Goal: Task Accomplishment & Management: Manage account settings

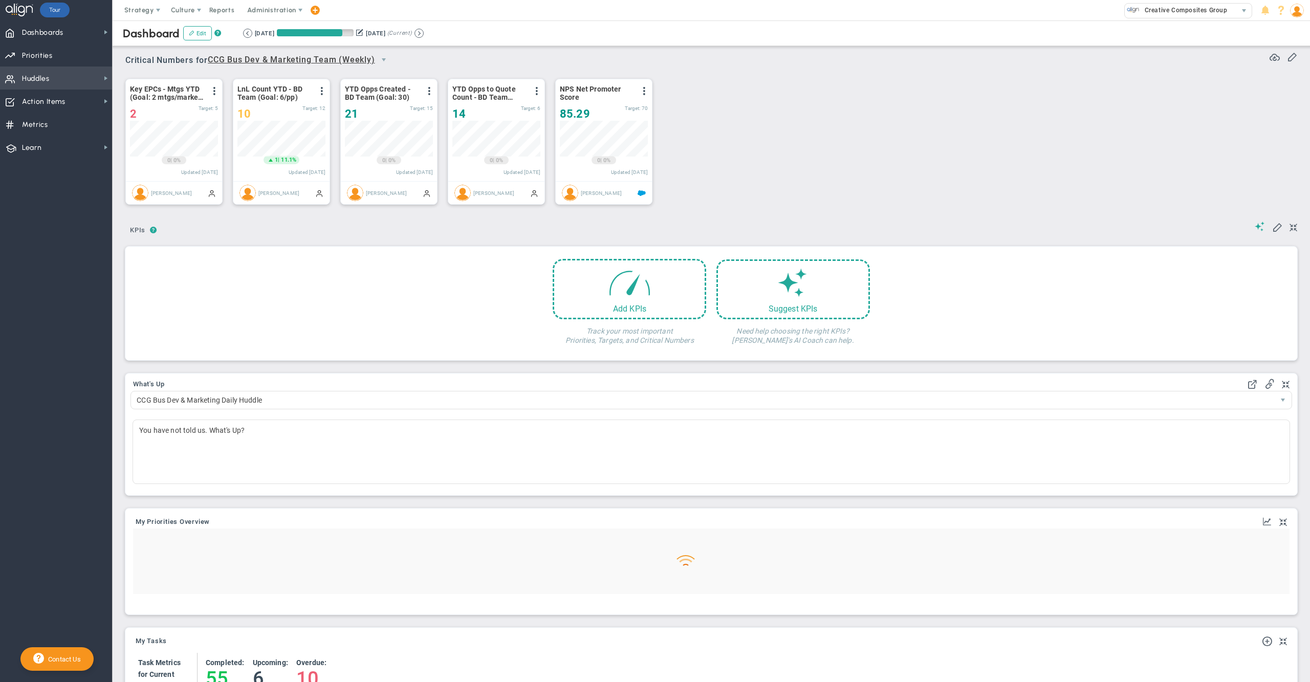
click at [70, 76] on span "Huddles Huddles" at bounding box center [56, 78] width 112 height 23
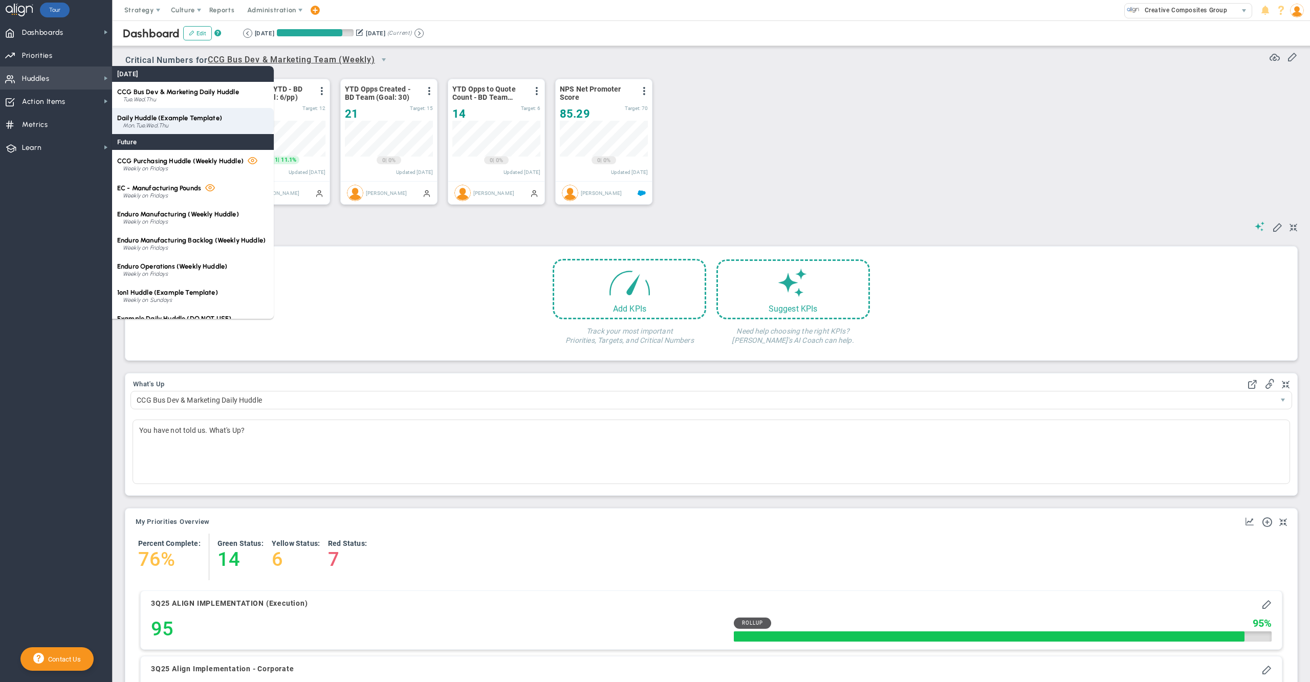
click at [162, 125] on div "Mon,Tue,Wed,Thu" at bounding box center [196, 126] width 146 height 6
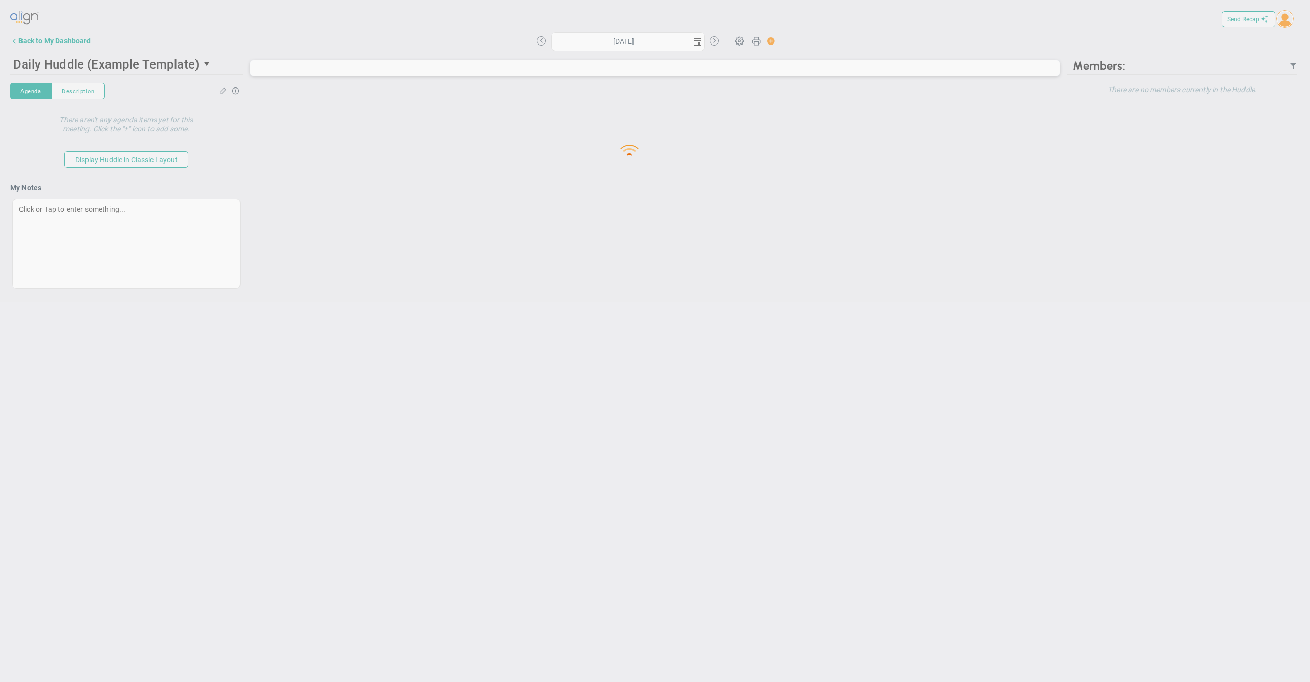
type input "[DATE]"
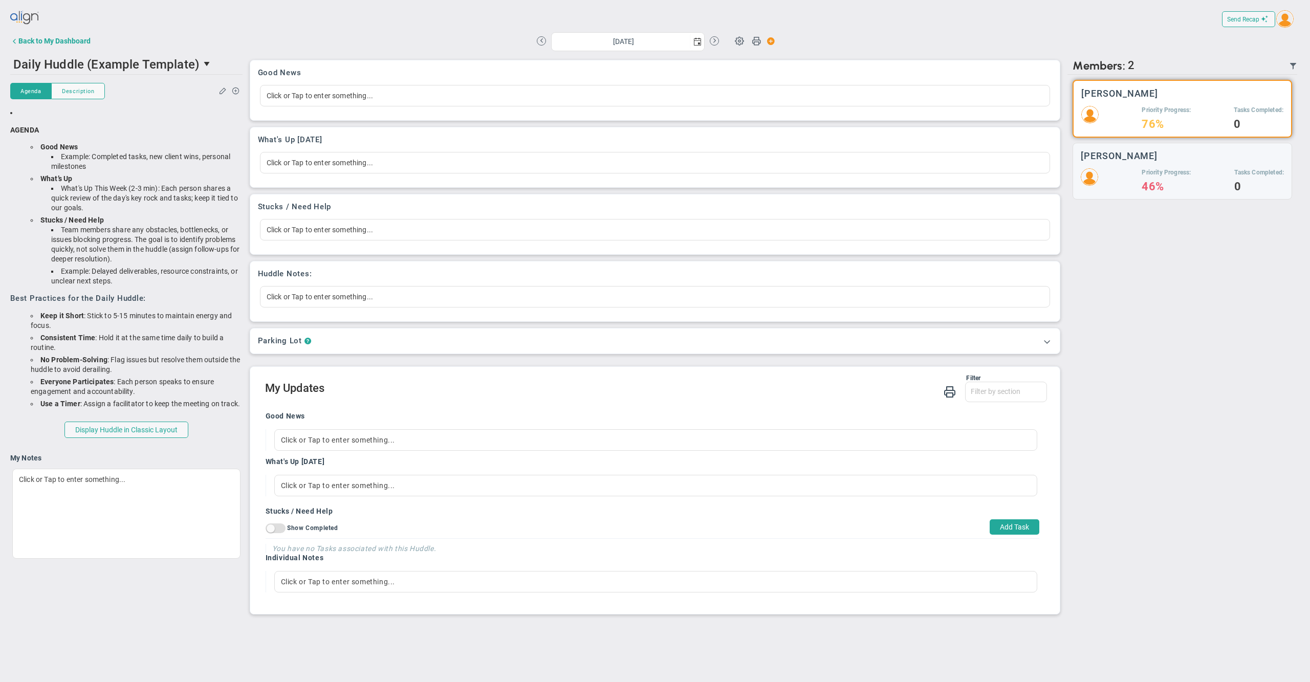
click at [277, 16] on div "Send Recap Profile Contact your Advisor Share! Become an Affiliate" at bounding box center [654, 19] width 1289 height 23
click at [880, 49] on div "[DATE] Update Priority Values Priority" at bounding box center [655, 41] width 774 height 20
click at [1155, 29] on div "Send Recap Profile Contact your Advisor Share! Become an Affiliate" at bounding box center [654, 19] width 1289 height 23
click at [68, 40] on div "Back to My Dashboard" at bounding box center [54, 41] width 72 height 8
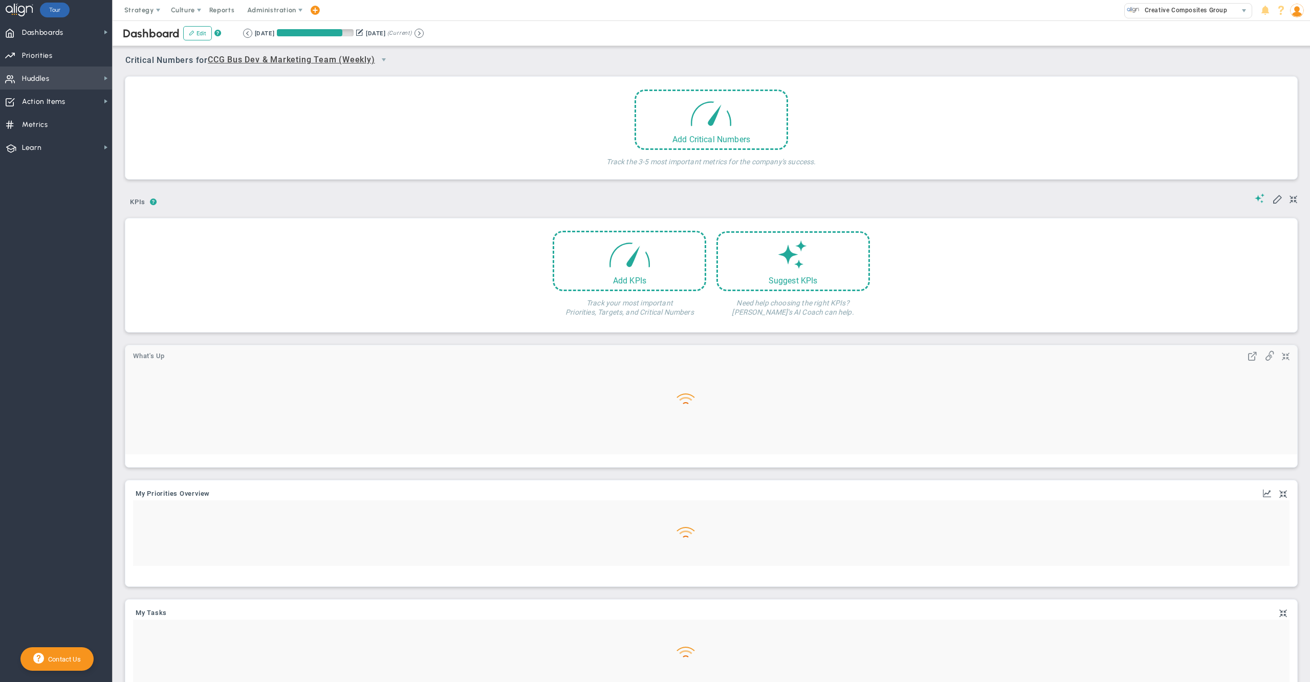
click at [51, 79] on span "Huddles Huddles" at bounding box center [56, 78] width 112 height 23
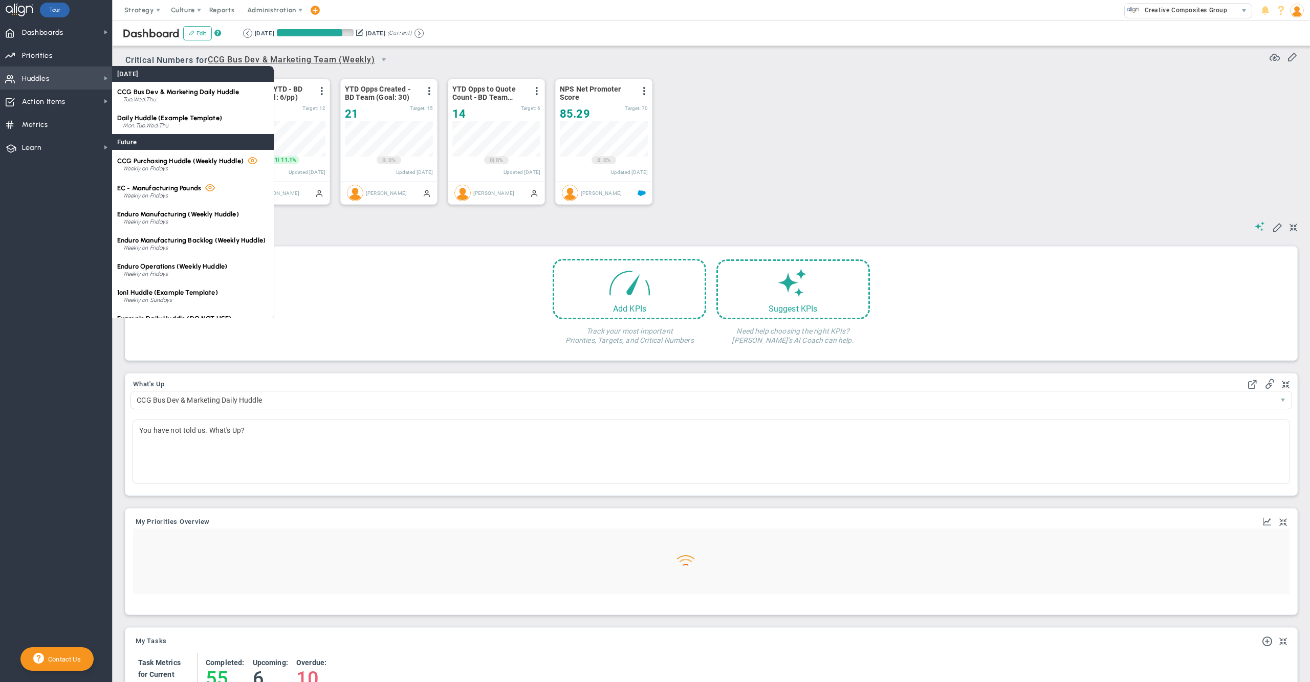
scroll to position [35, 87]
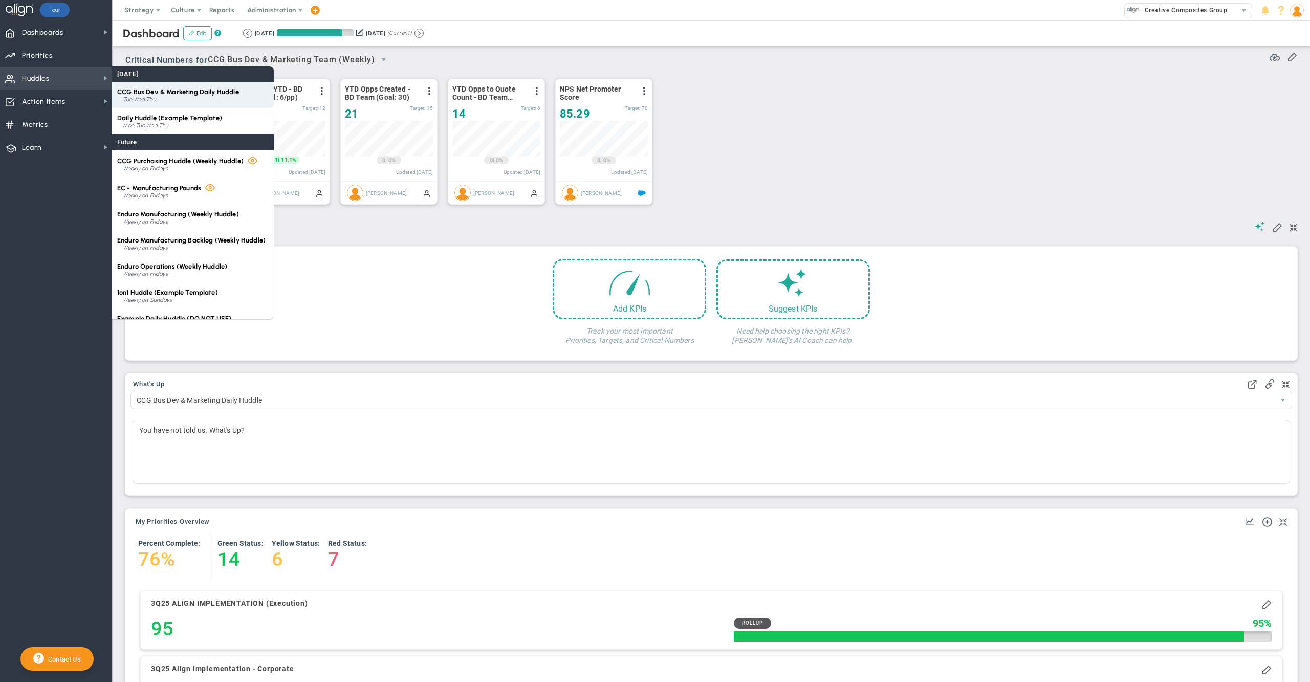
click at [203, 91] on span "CCG Bus Dev & Marketing Daily Huddle" at bounding box center [178, 92] width 122 height 8
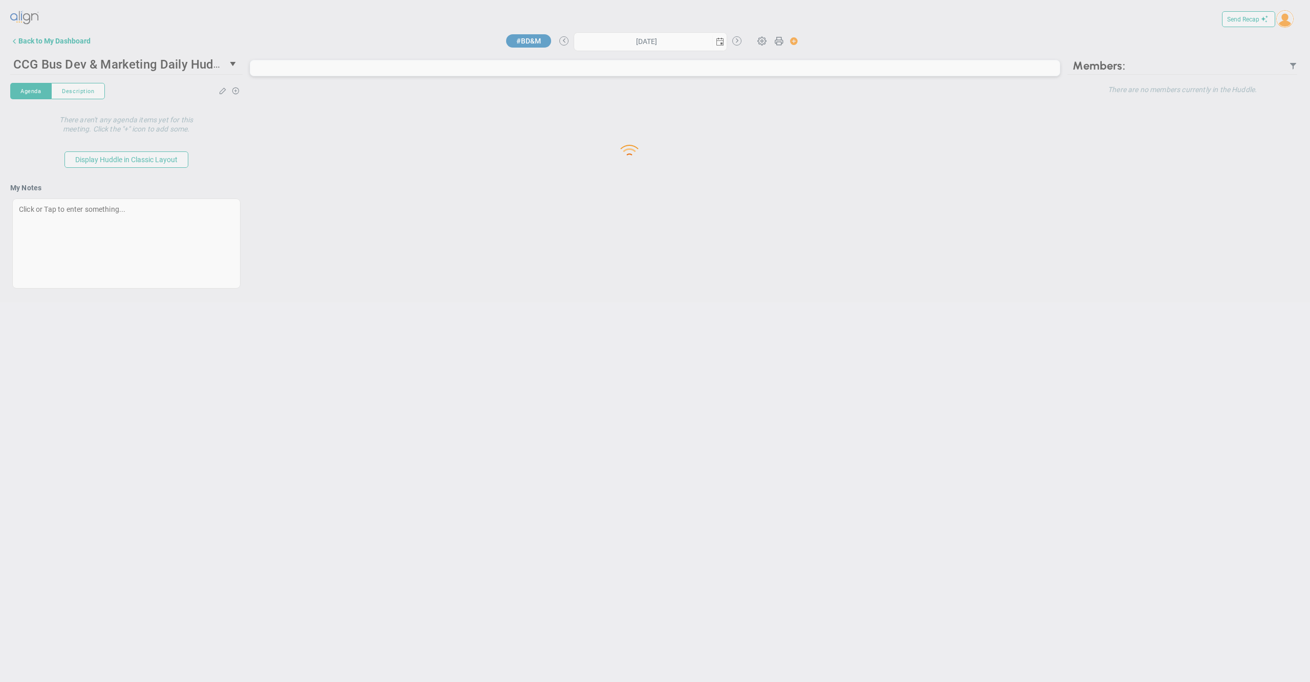
type input "[DATE]"
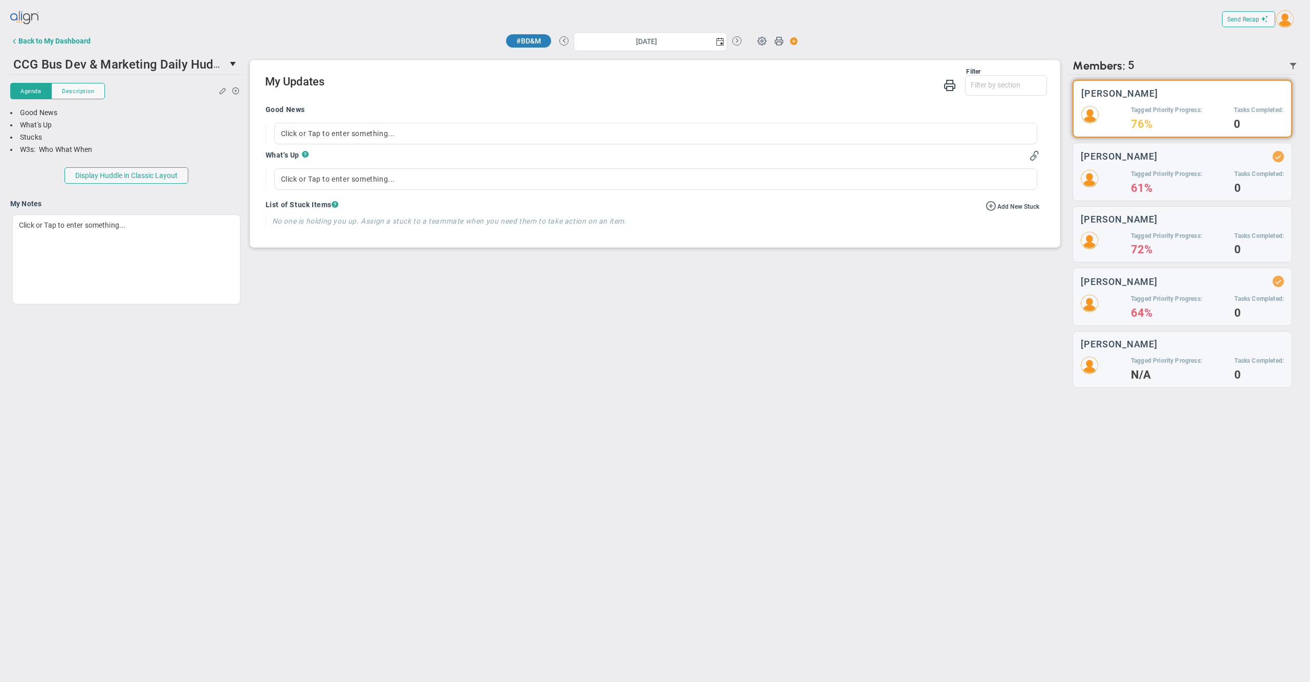
click at [363, 42] on div "#BD&M [DATE] Update Priority Values Priority" at bounding box center [655, 41] width 774 height 20
click at [1178, 173] on h5 "Tagged Priority Progress:" at bounding box center [1166, 174] width 71 height 9
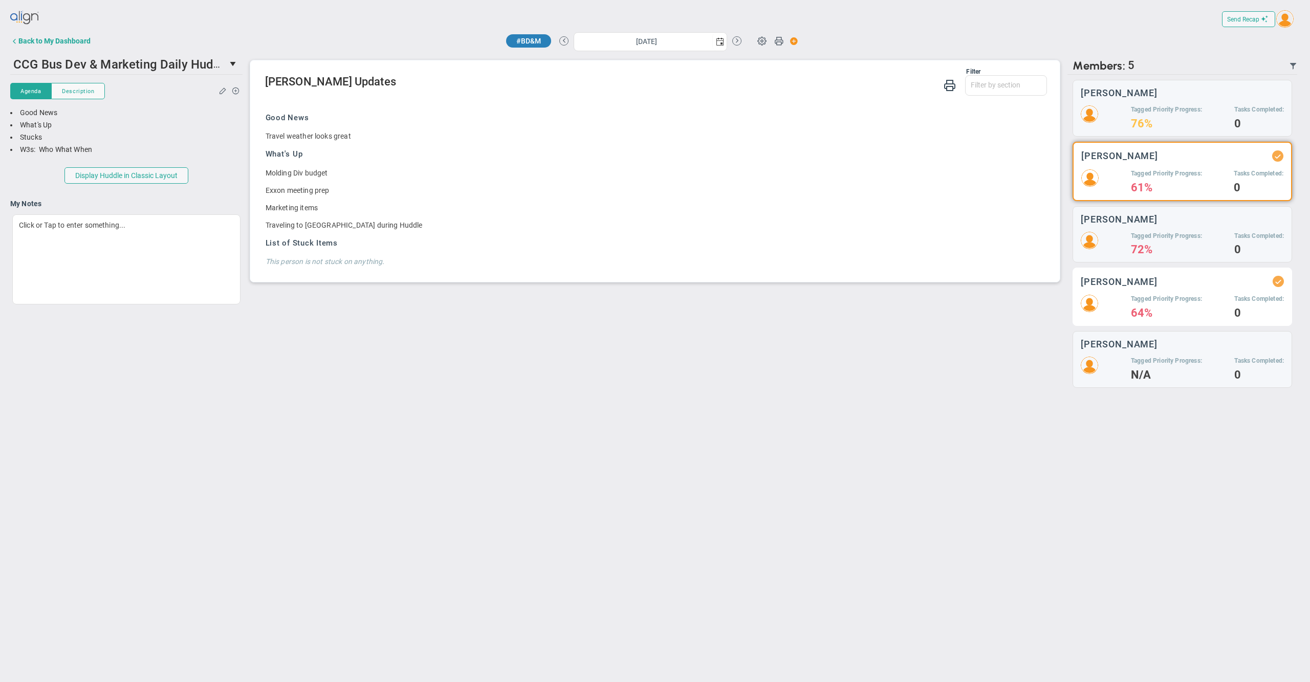
click at [1113, 299] on div "Tagged Priority Progress: 64% Tasks Completed: 0" at bounding box center [1182, 306] width 203 height 23
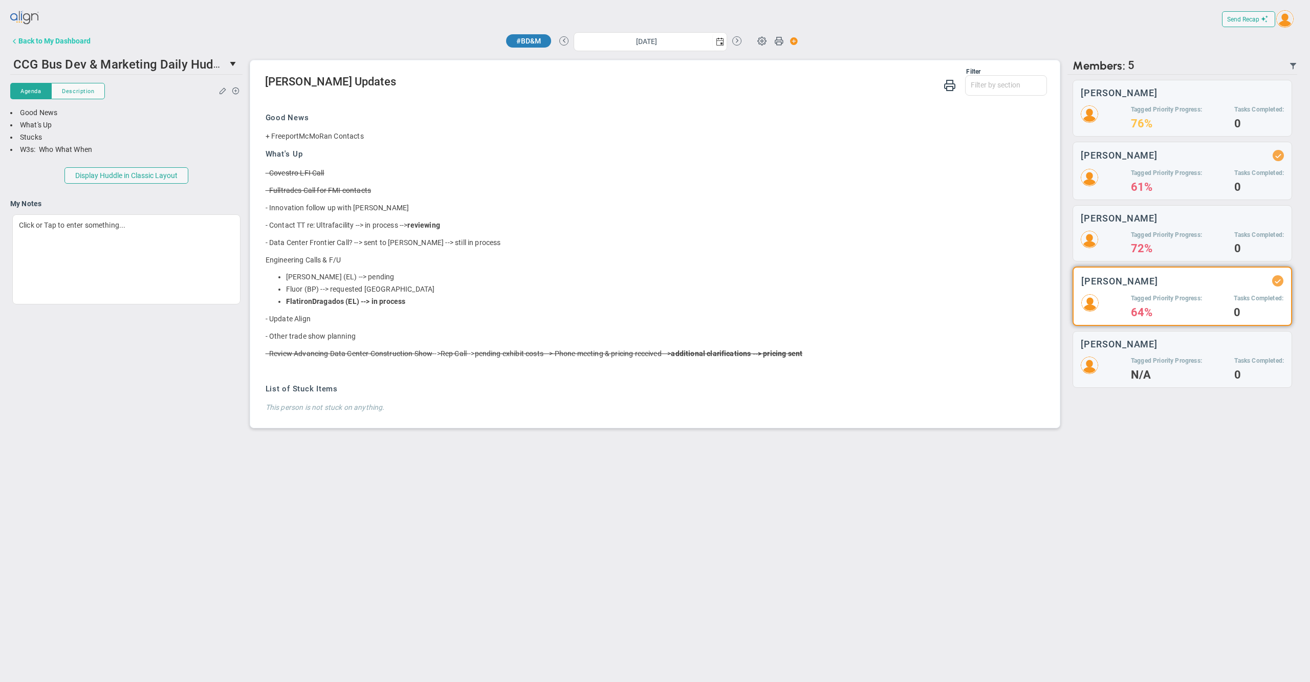
click at [79, 39] on div "Back to My Dashboard" at bounding box center [54, 41] width 72 height 8
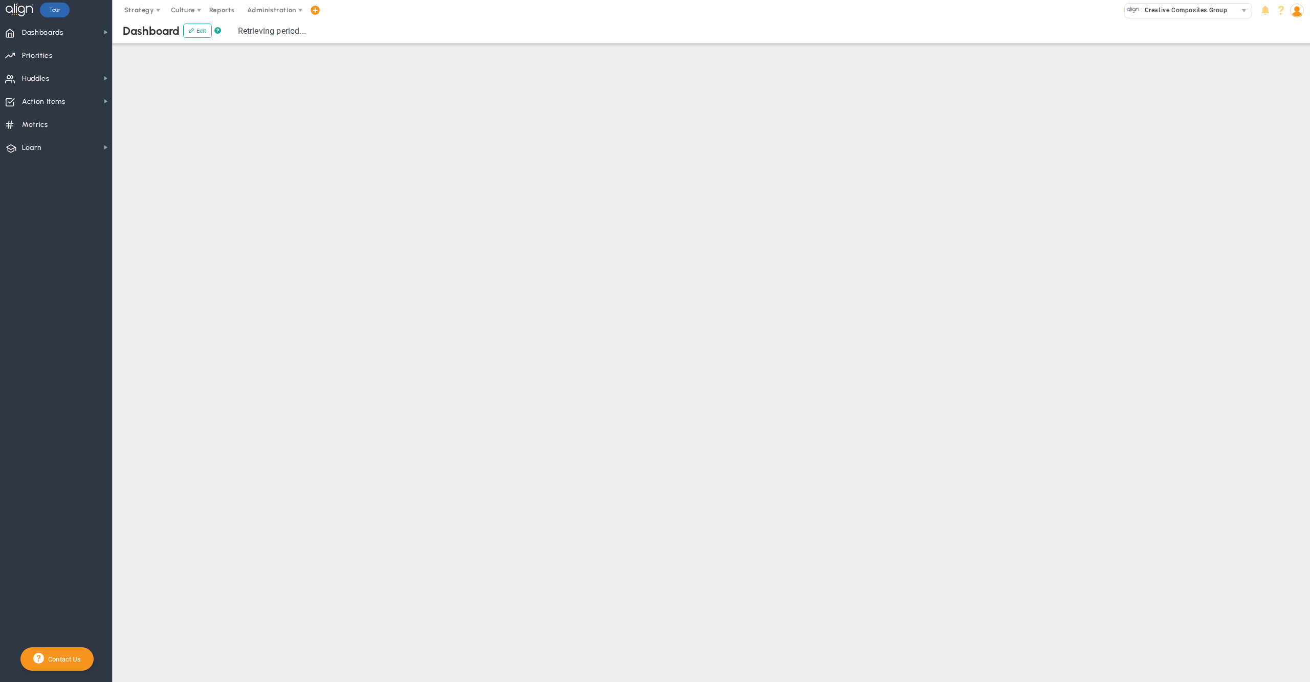
click at [1299, 18] on span at bounding box center [1297, 10] width 16 height 20
click at [1276, 114] on span "Sign Out" at bounding box center [1265, 112] width 83 height 20
click at [1292, 10] on img at bounding box center [1297, 11] width 14 height 14
click at [1270, 111] on span "Sign Out" at bounding box center [1265, 112] width 83 height 20
click at [1296, 14] on img at bounding box center [1297, 11] width 14 height 14
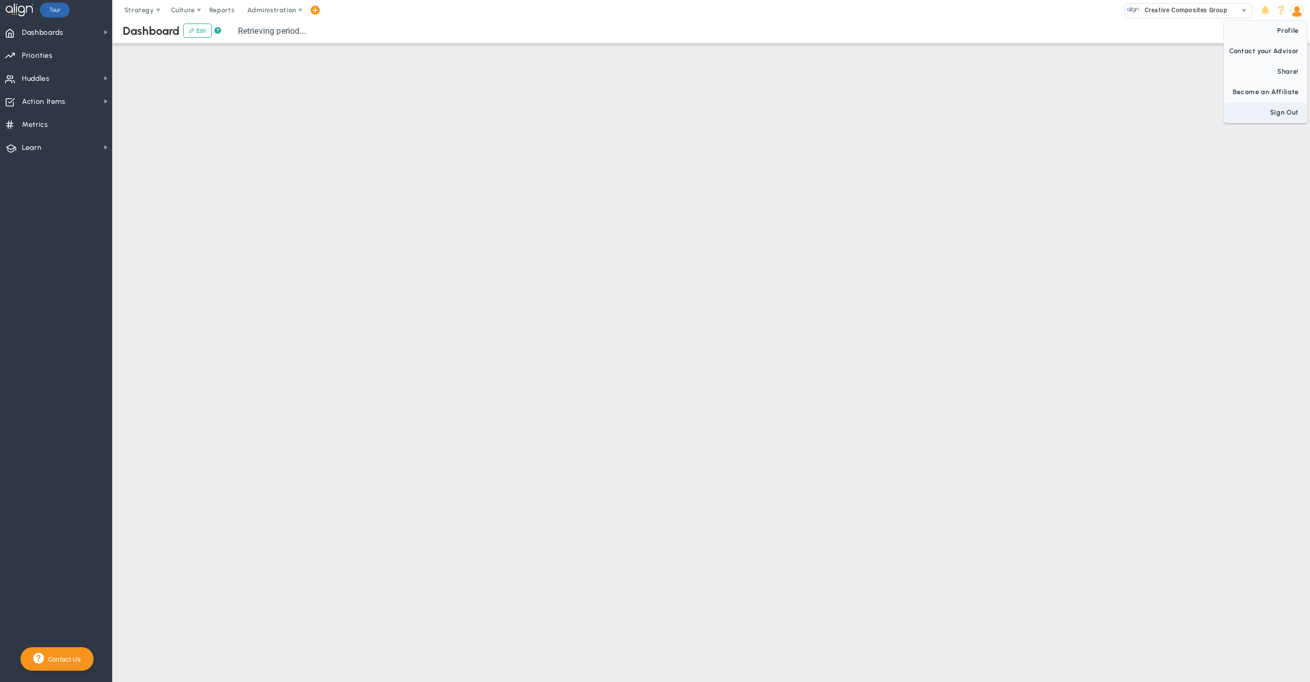
click at [1284, 111] on span "Sign Out" at bounding box center [1265, 112] width 83 height 20
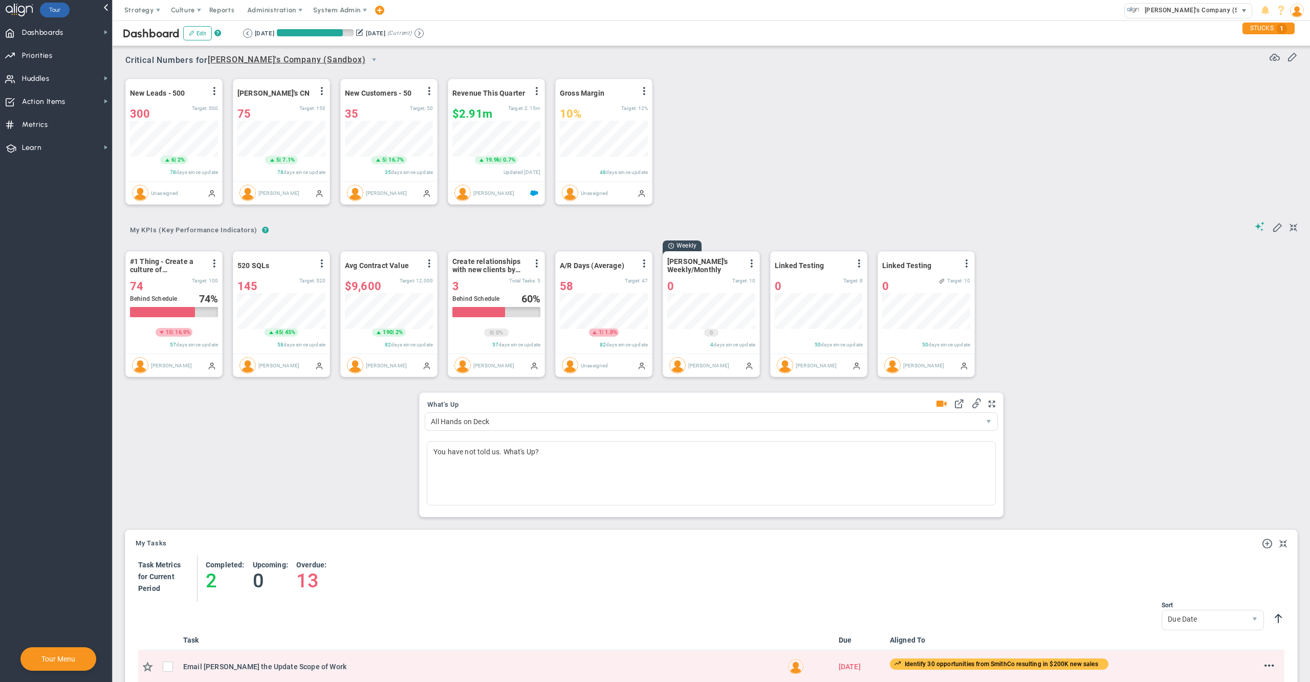
click at [1204, 15] on span "Alex's Company (Sandbox)" at bounding box center [1201, 10] width 124 height 13
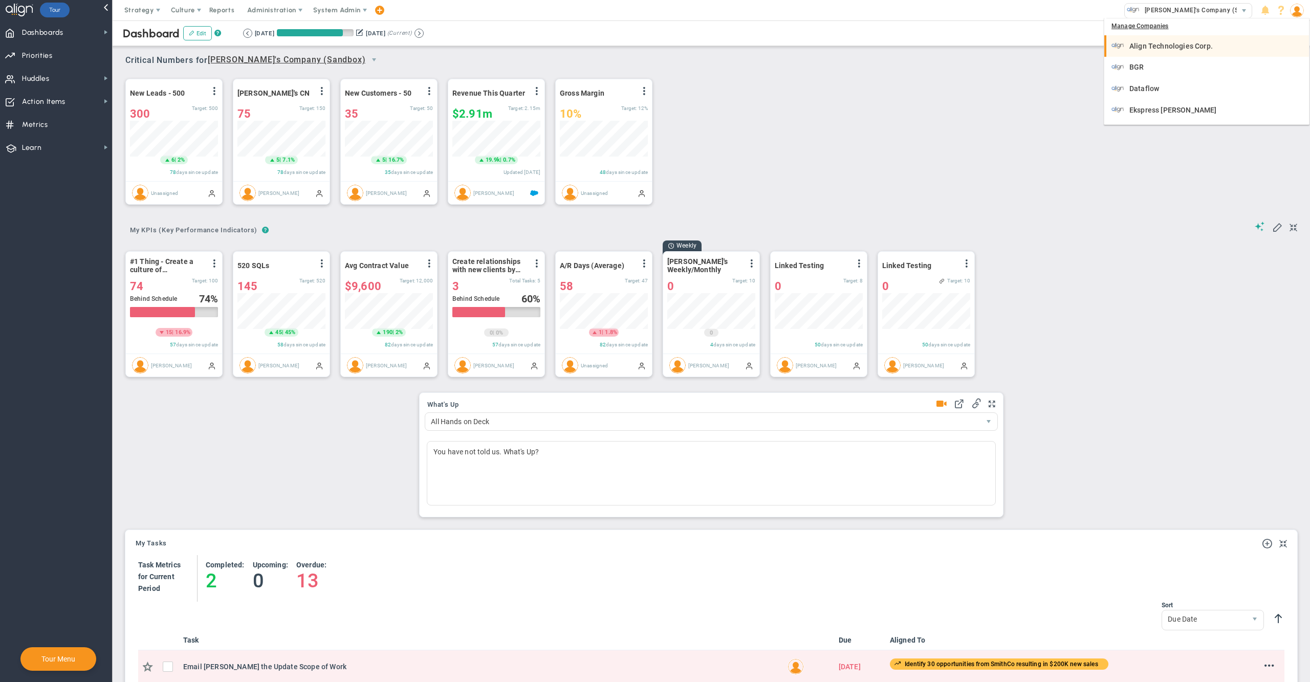
click at [1161, 46] on span "Align Technologies Corp." at bounding box center [1170, 45] width 83 height 7
